Goal: Task Accomplishment & Management: Complete application form

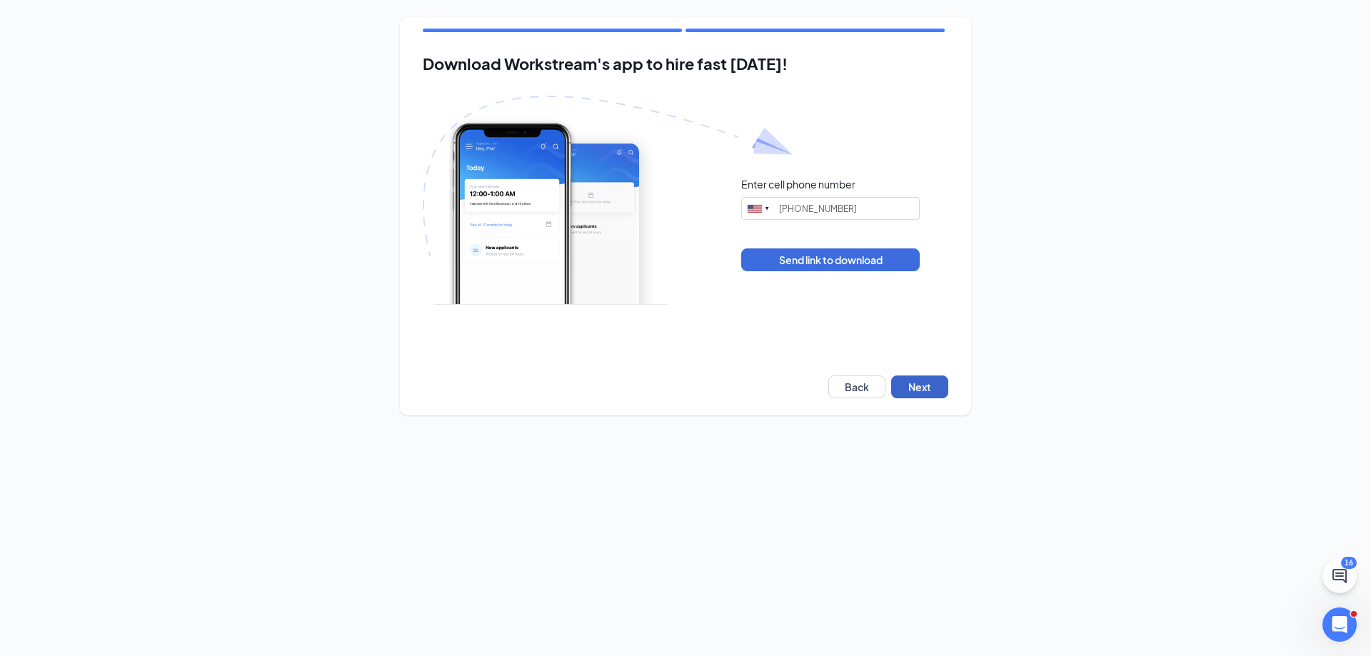
click at [921, 386] on button "Next" at bounding box center [919, 387] width 57 height 23
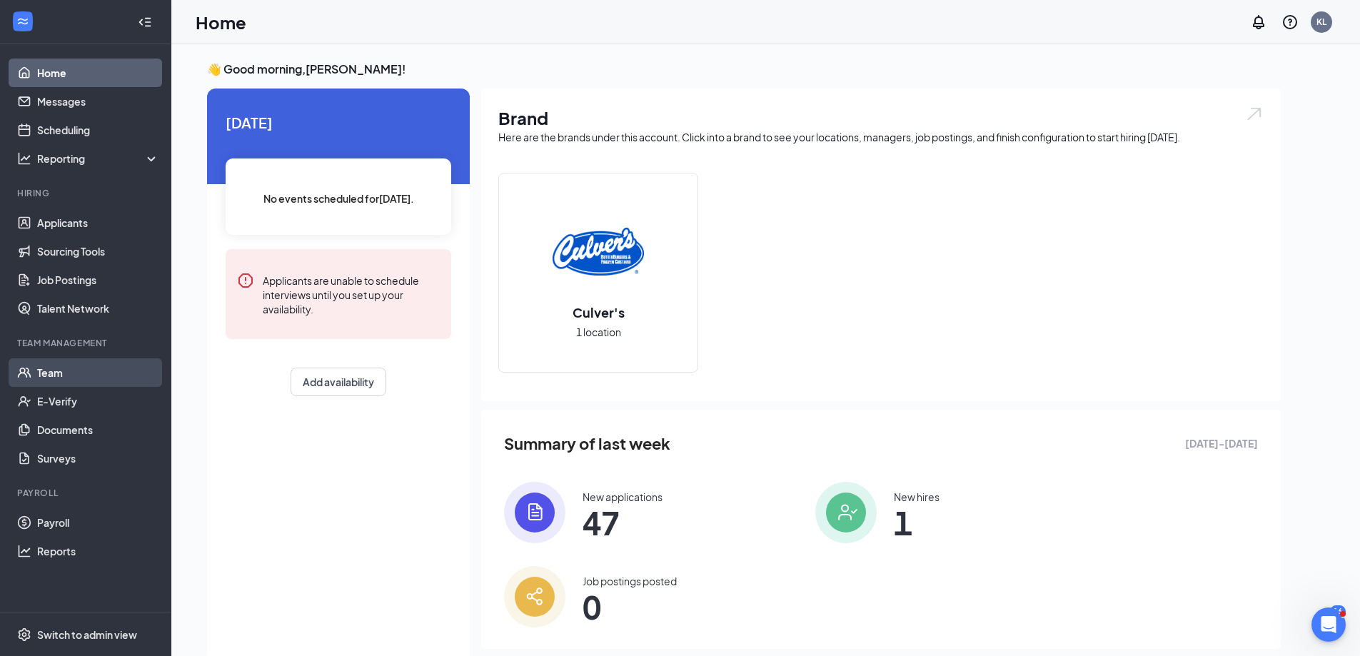
click at [77, 372] on link "Team" at bounding box center [98, 373] width 122 height 29
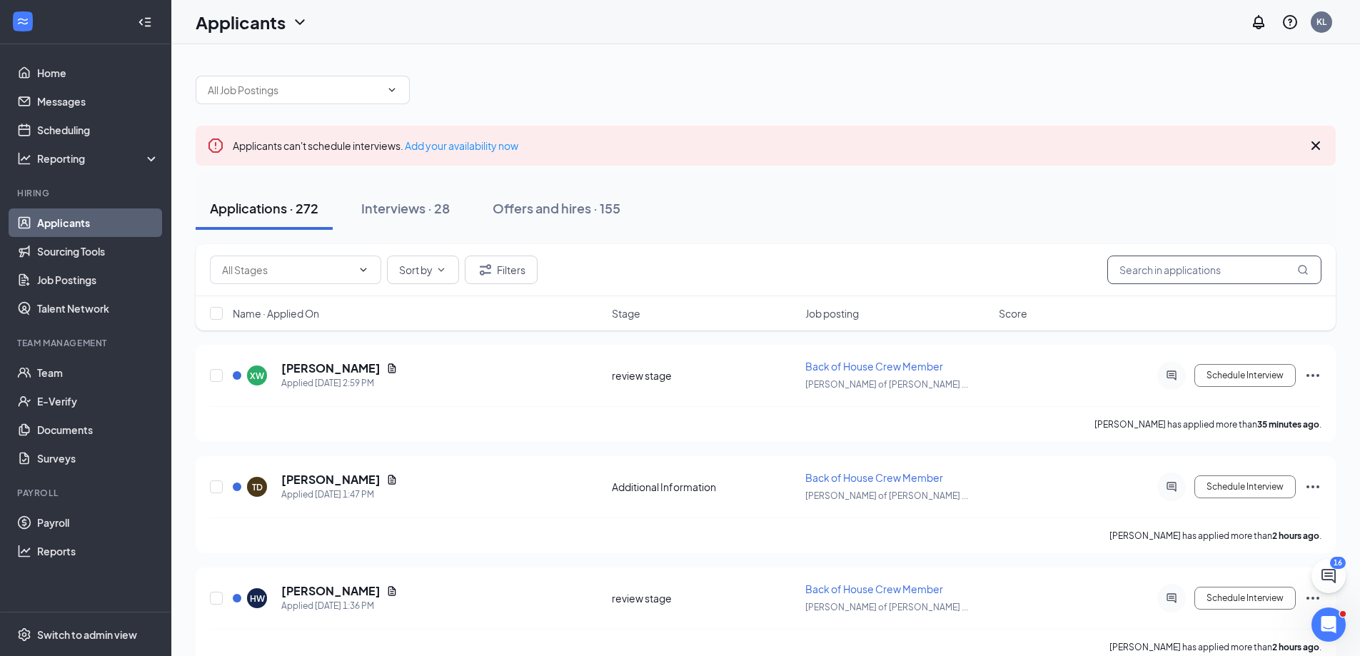
click at [1170, 264] on input "text" at bounding box center [1215, 270] width 214 height 29
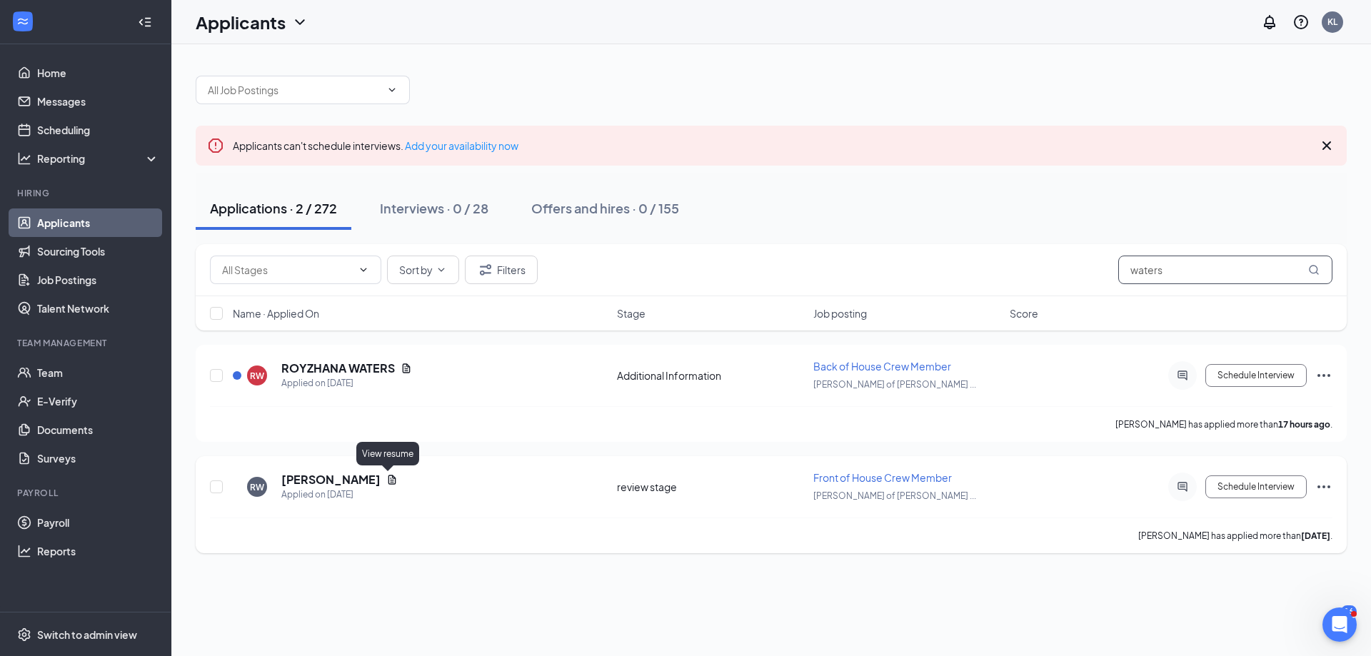
type input "waters"
click at [389, 484] on icon "Document" at bounding box center [393, 479] width 8 height 9
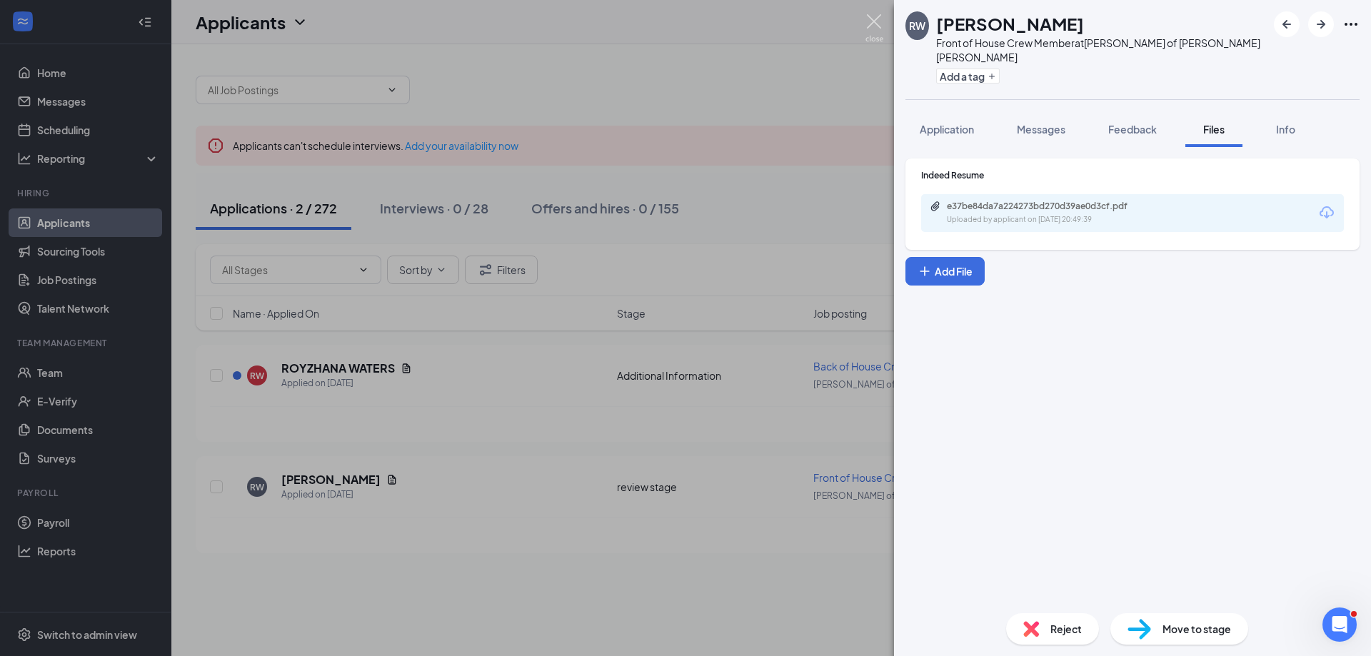
click at [876, 21] on img at bounding box center [875, 28] width 18 height 28
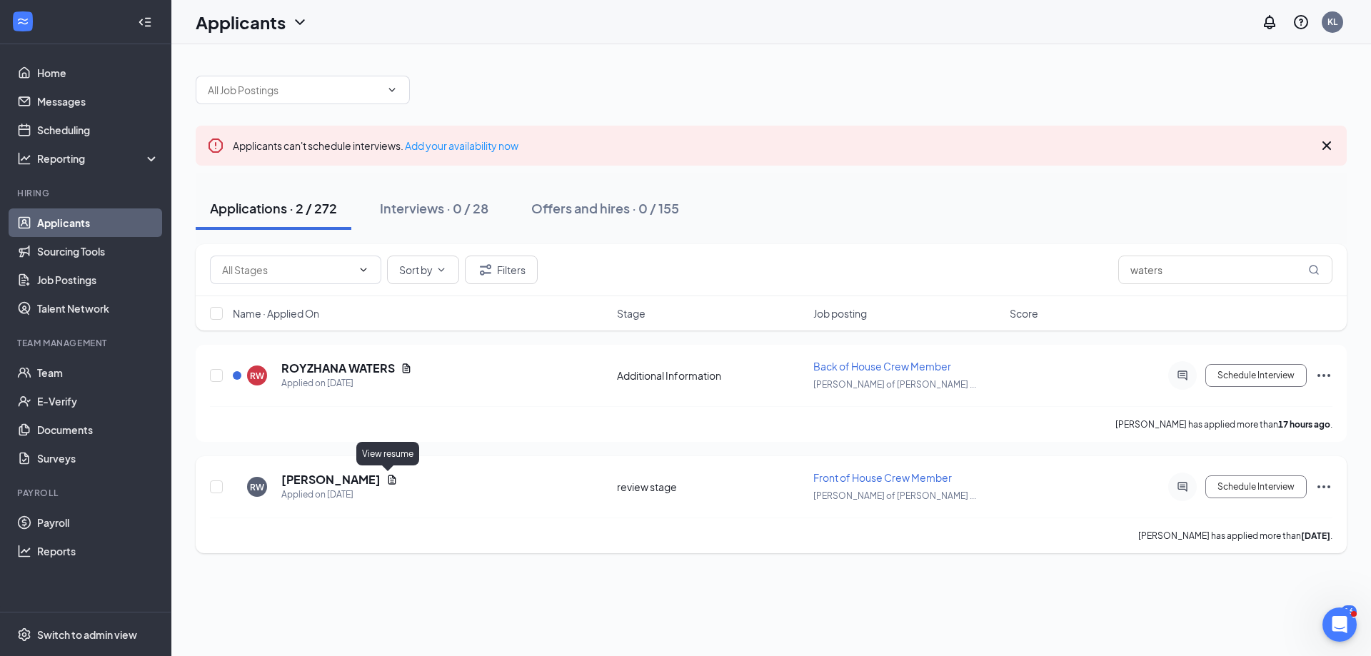
click at [390, 481] on icon "Document" at bounding box center [391, 479] width 11 height 11
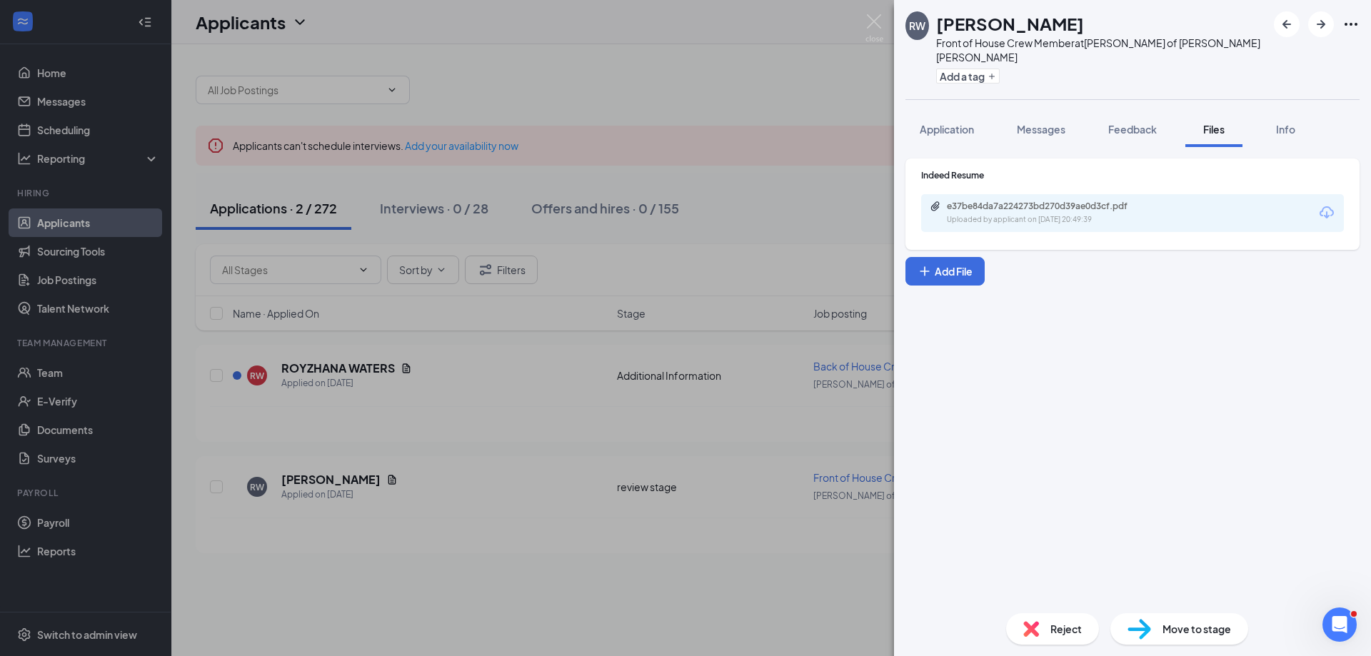
click at [1038, 201] on div "e37be84da7a224273bd270d39ae0d3cf.pdf" at bounding box center [1047, 206] width 200 height 11
click at [655, 169] on div "RW Royzhana Waters Front of House Crew Member at Culver's of Warner Robins Add …" at bounding box center [685, 328] width 1371 height 656
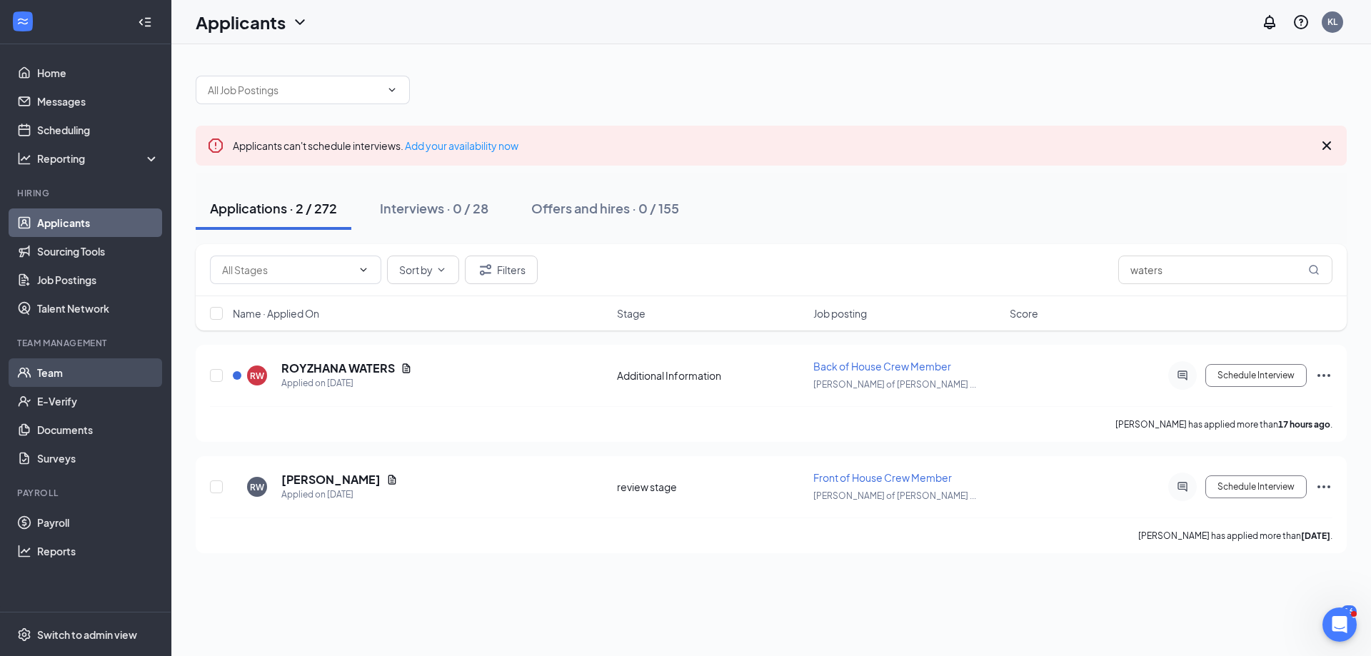
click at [91, 371] on link "Team" at bounding box center [98, 373] width 122 height 29
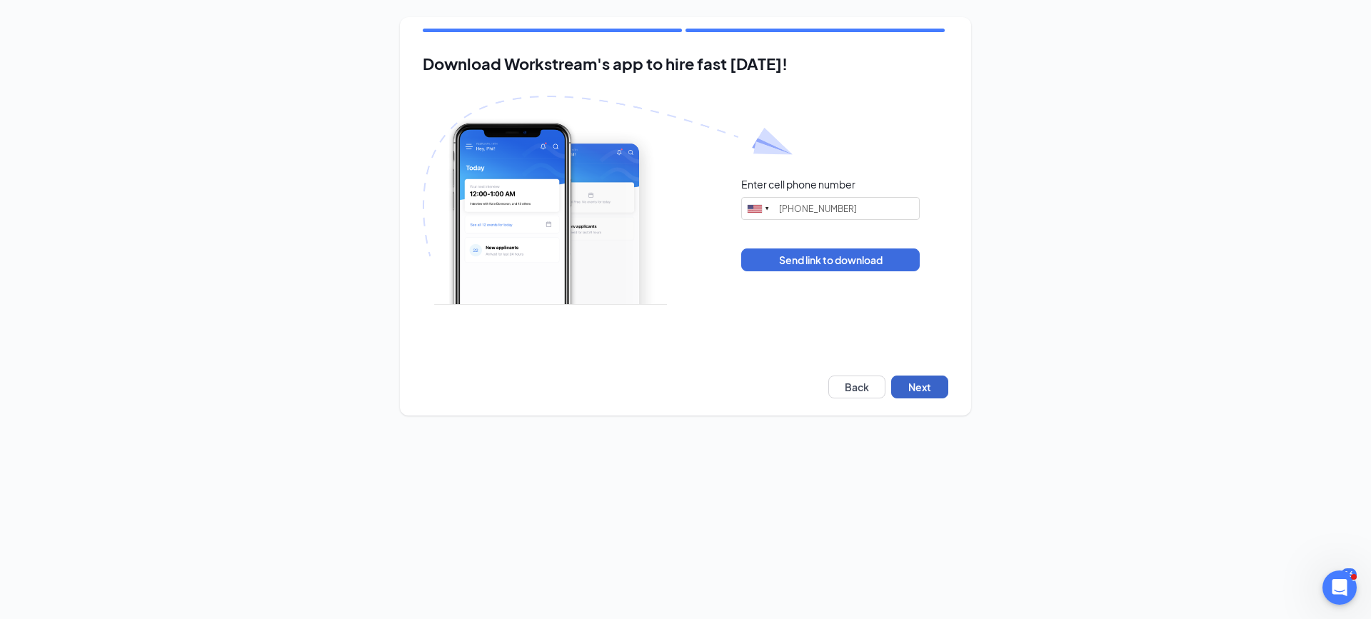
click at [918, 389] on button "Next" at bounding box center [919, 387] width 57 height 23
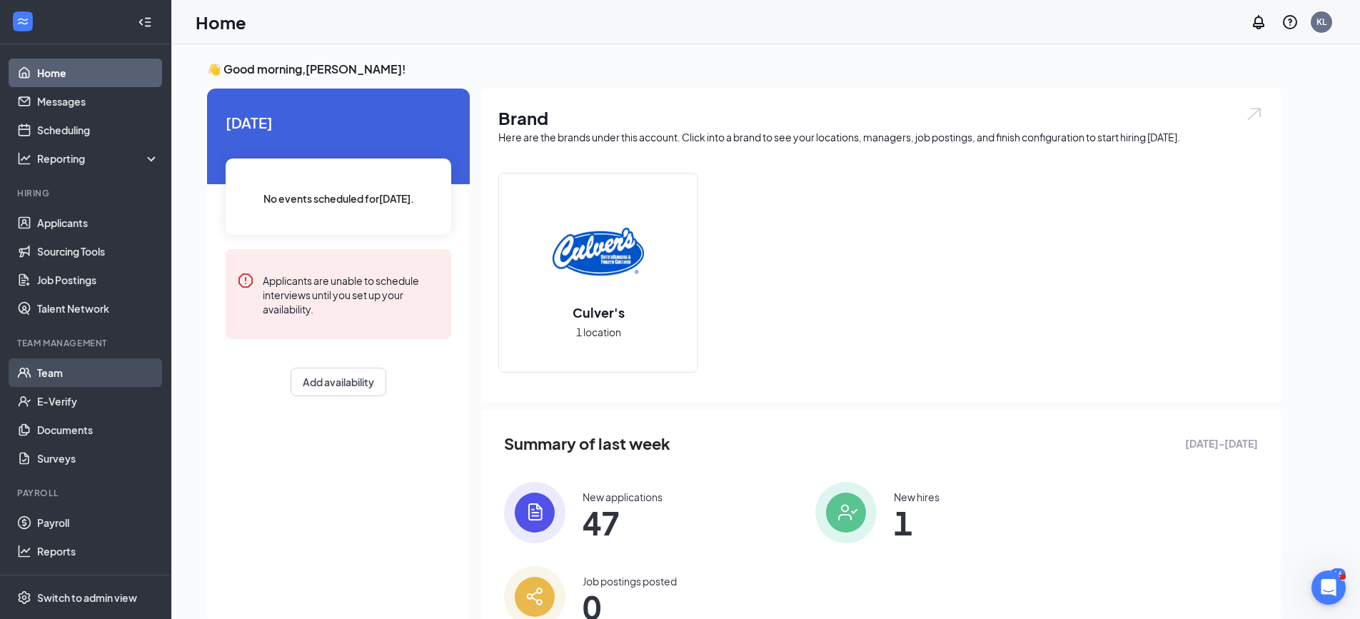
click at [110, 364] on link "Team" at bounding box center [98, 373] width 122 height 29
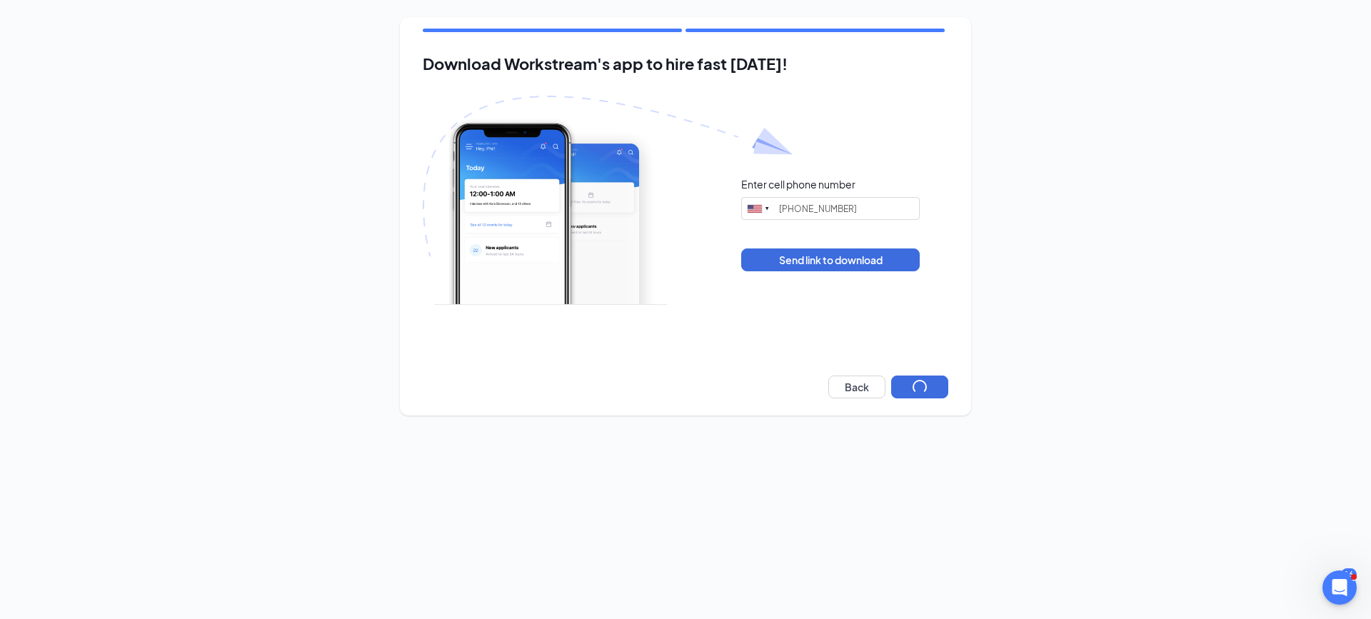
type input "[PHONE_NUMBER]"
